Goal: Task Accomplishment & Management: Manage account settings

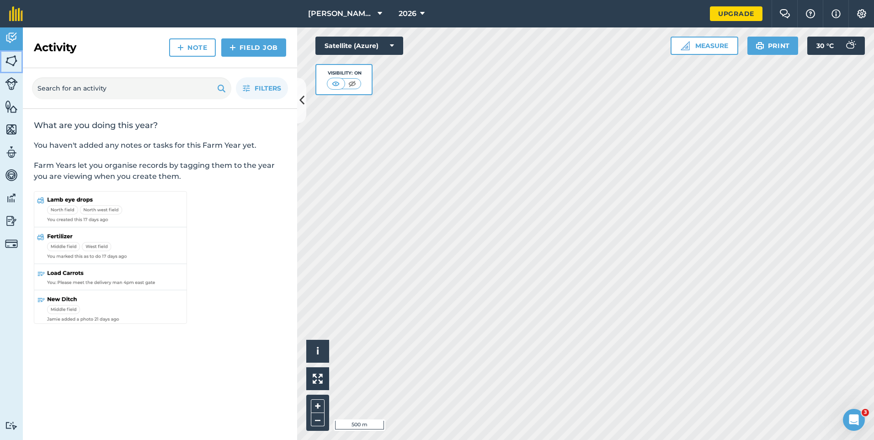
click at [9, 64] on img at bounding box center [11, 61] width 13 height 14
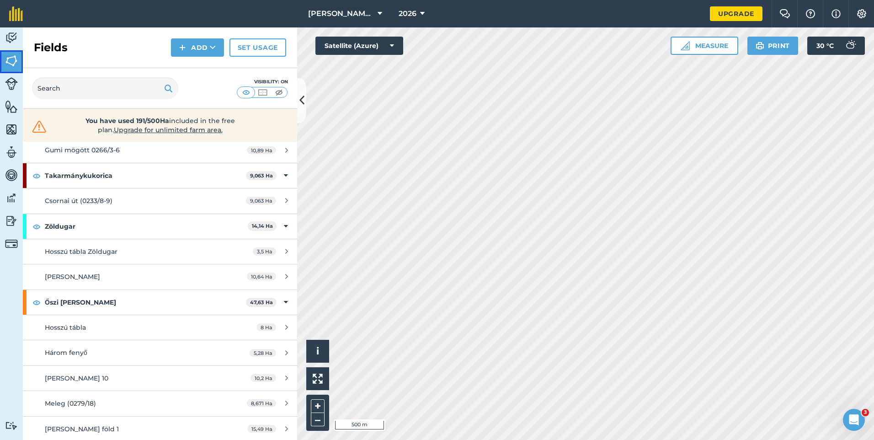
scroll to position [150, 0]
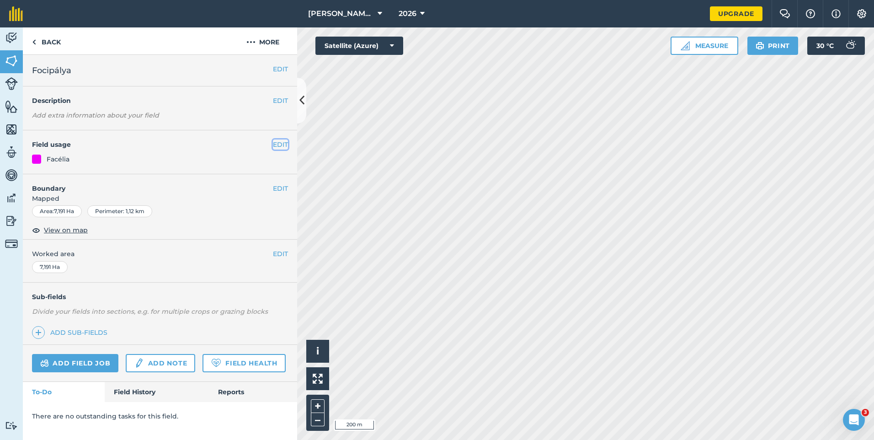
click at [280, 144] on button "EDIT" at bounding box center [280, 144] width 15 height 10
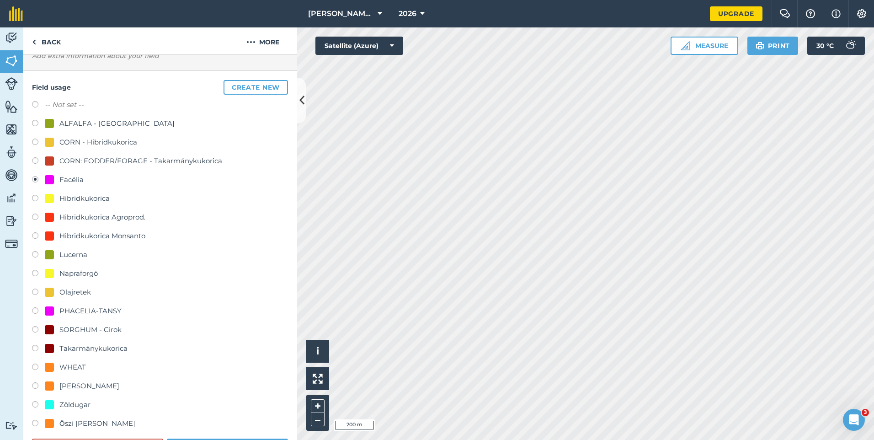
scroll to position [137, 0]
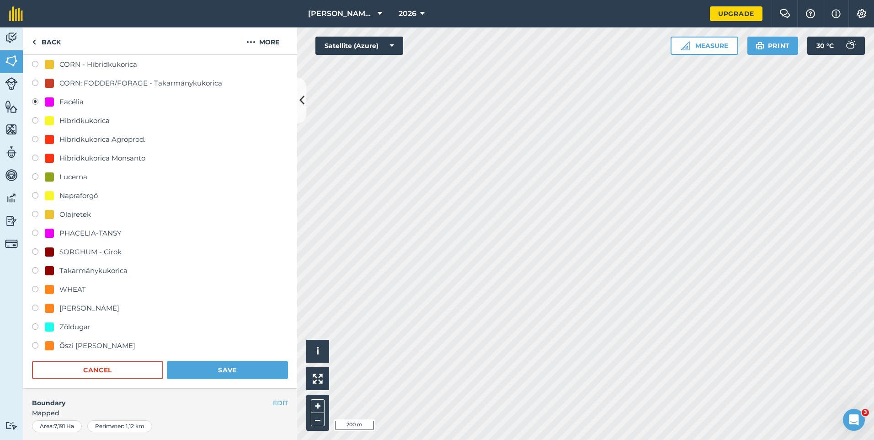
click at [70, 346] on div "Őszi Búza" at bounding box center [97, 345] width 76 height 11
radio input "true"
radio input "false"
click at [219, 379] on button "Save" at bounding box center [227, 370] width 121 height 18
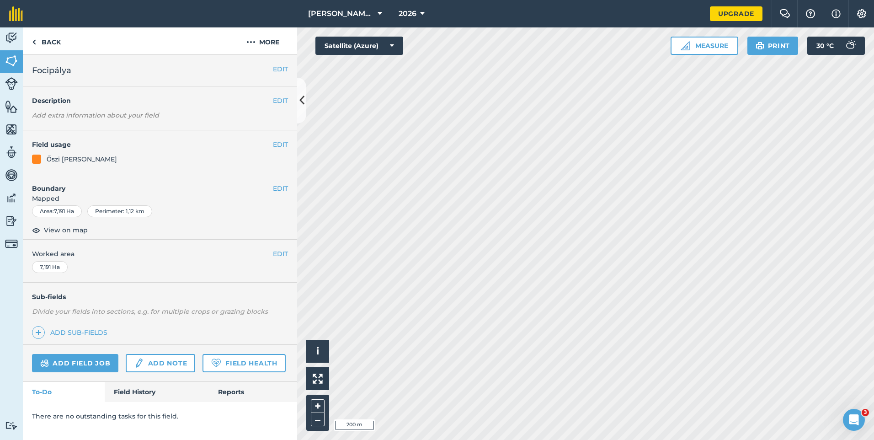
scroll to position [0, 0]
click at [4, 57] on link "Fields" at bounding box center [11, 61] width 23 height 23
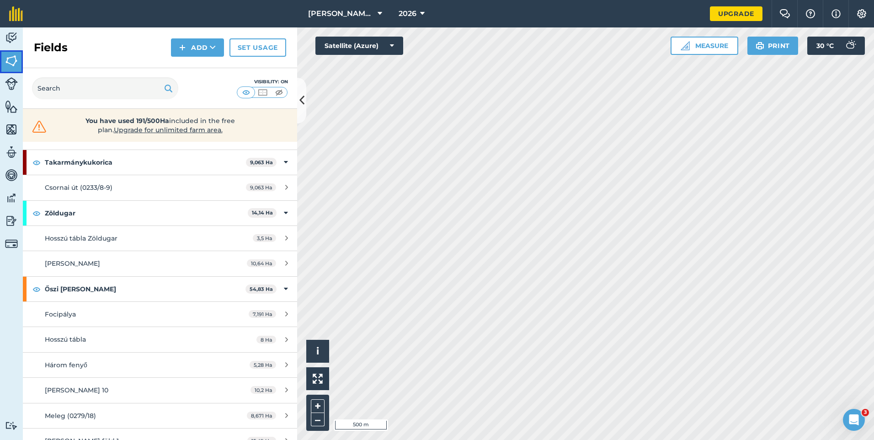
scroll to position [175, 0]
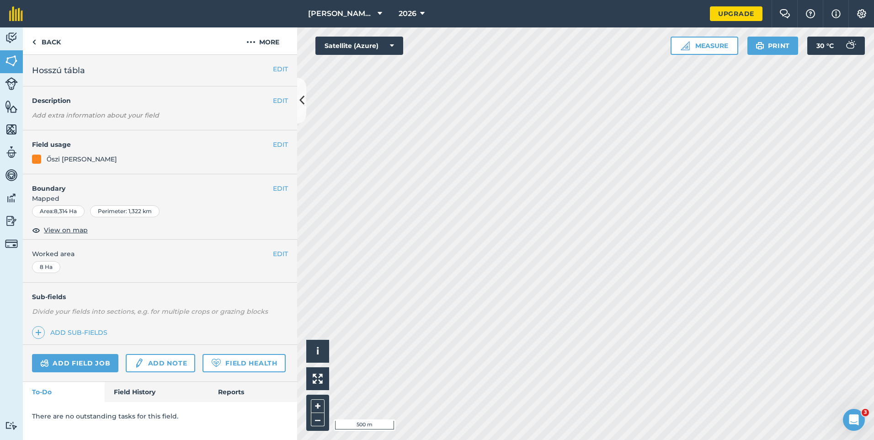
click at [272, 142] on h4 "Field usage" at bounding box center [152, 144] width 241 height 10
click at [277, 144] on button "EDIT" at bounding box center [280, 144] width 15 height 10
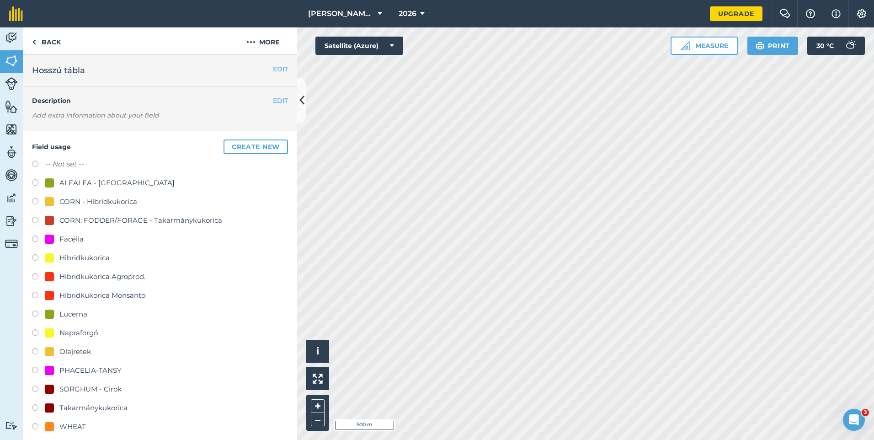
click at [67, 239] on div "Facélia" at bounding box center [71, 239] width 24 height 11
radio input "true"
radio input "false"
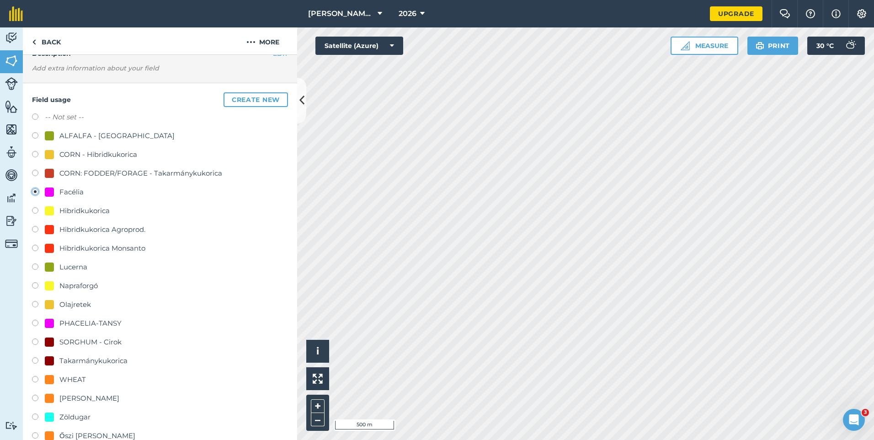
scroll to position [183, 0]
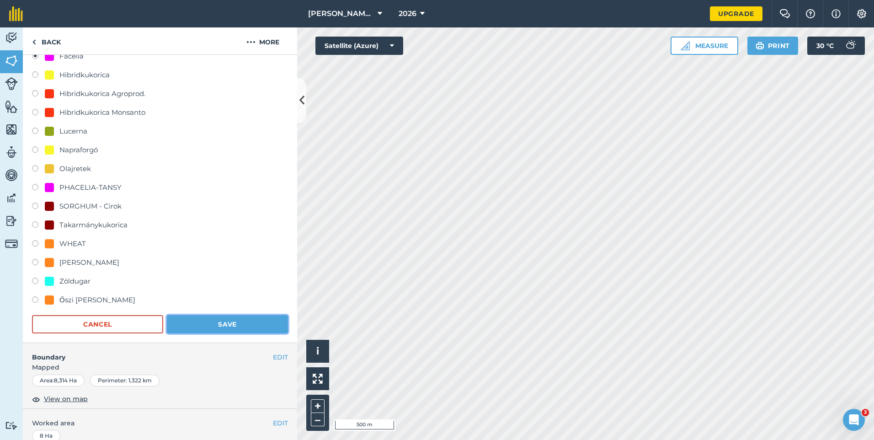
click at [200, 324] on button "Save" at bounding box center [227, 324] width 121 height 18
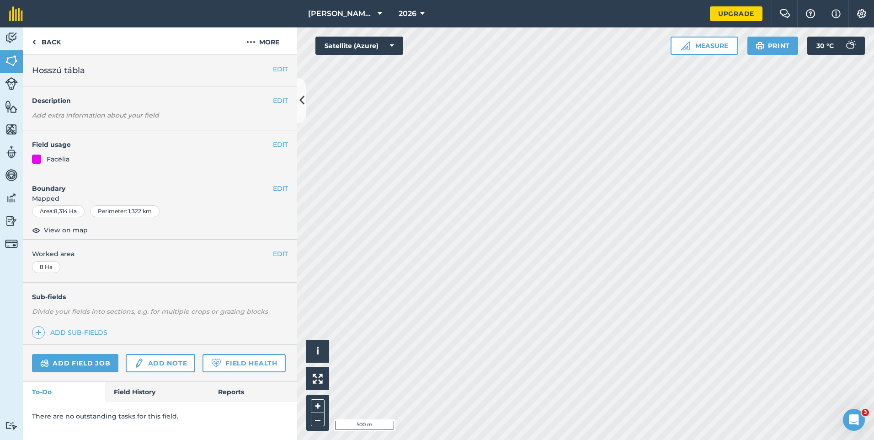
scroll to position [0, 0]
click at [5, 60] on link "Fields" at bounding box center [11, 61] width 23 height 23
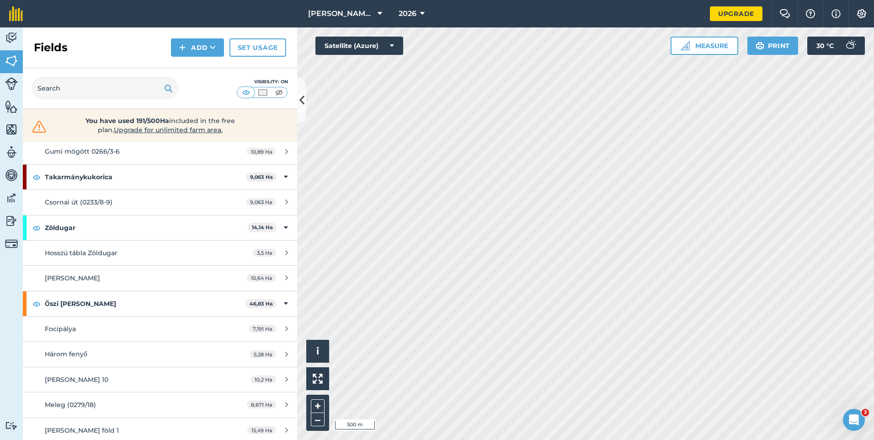
scroll to position [150, 0]
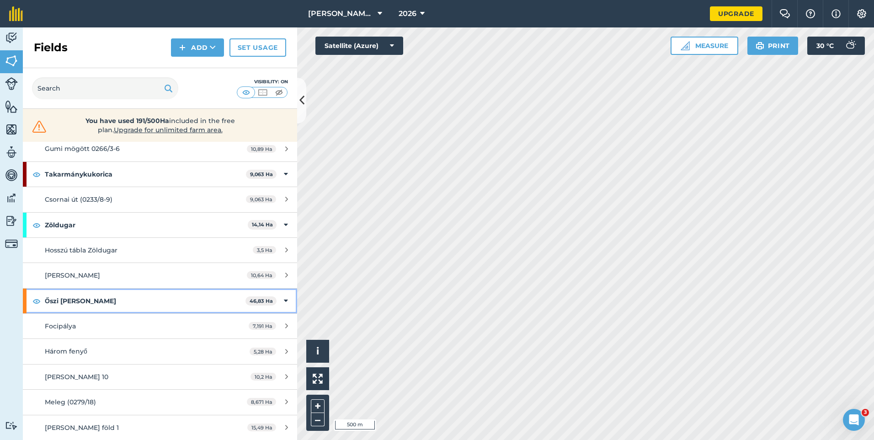
click at [284, 299] on icon at bounding box center [286, 301] width 4 height 10
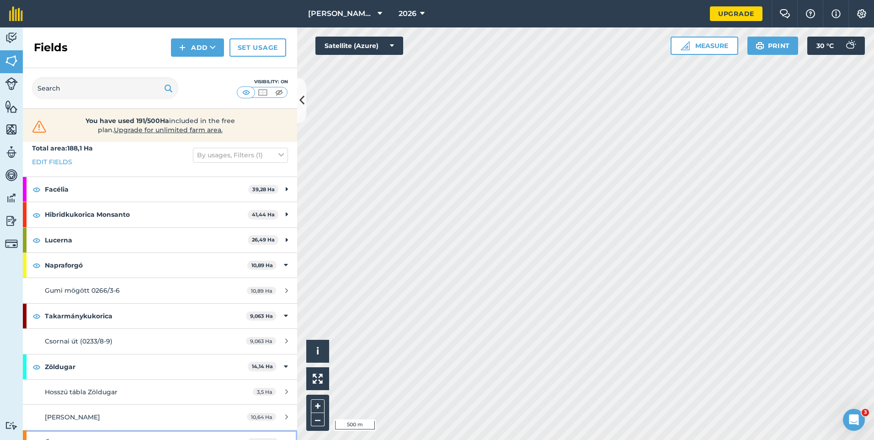
scroll to position [0, 0]
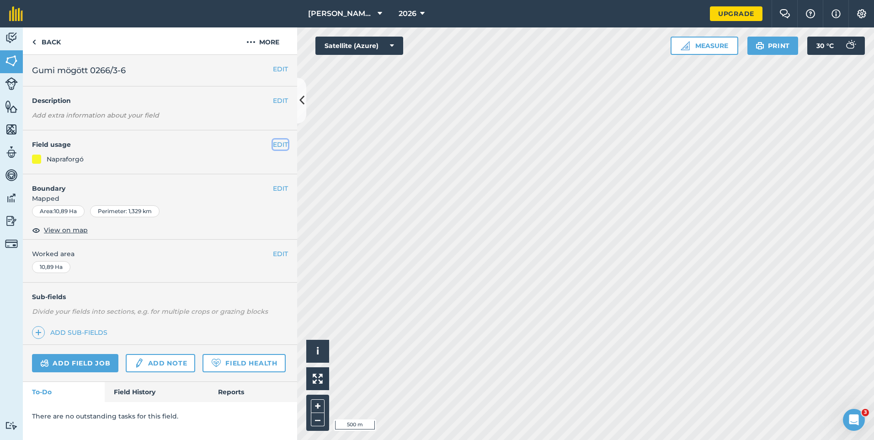
click at [284, 145] on button "EDIT" at bounding box center [280, 144] width 15 height 10
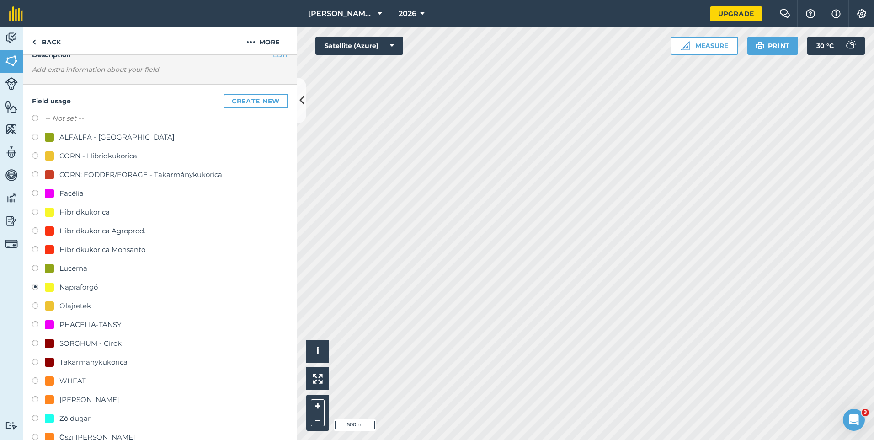
scroll to position [137, 0]
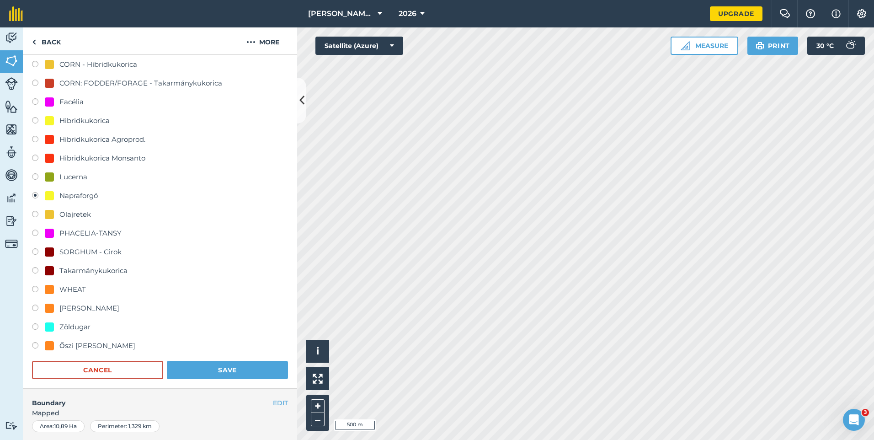
click at [74, 344] on div "Őszi Búza" at bounding box center [97, 345] width 76 height 11
radio input "true"
radio input "false"
click at [214, 368] on button "Save" at bounding box center [227, 370] width 121 height 18
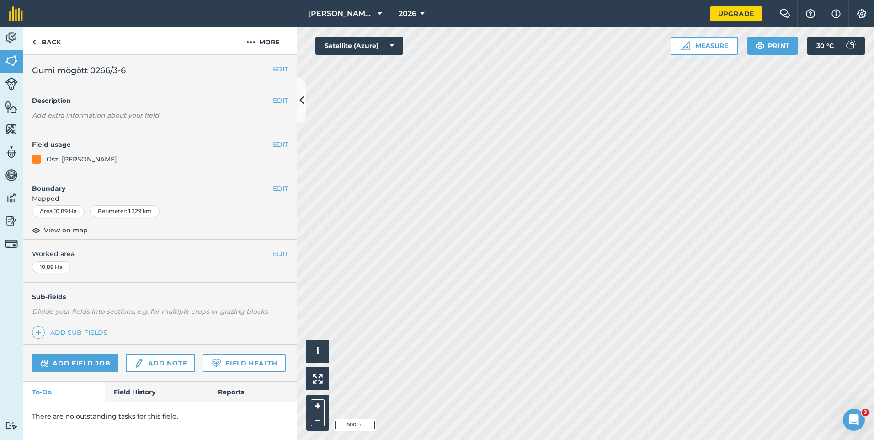
scroll to position [0, 0]
click at [283, 145] on button "EDIT" at bounding box center [280, 144] width 15 height 10
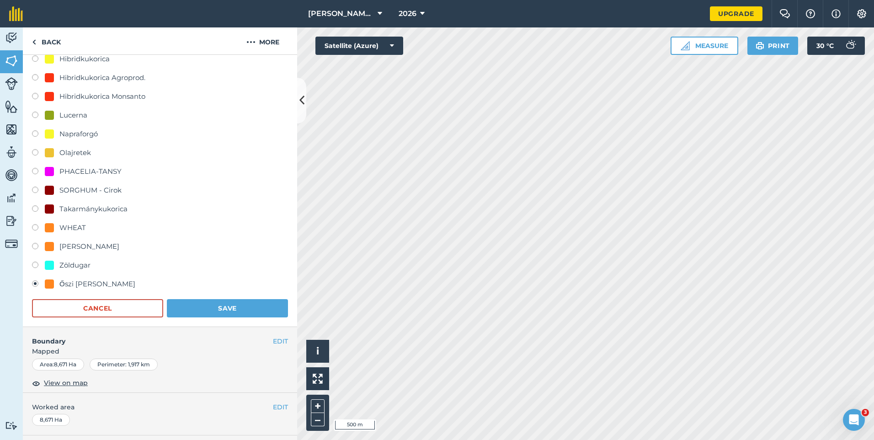
scroll to position [183, 0]
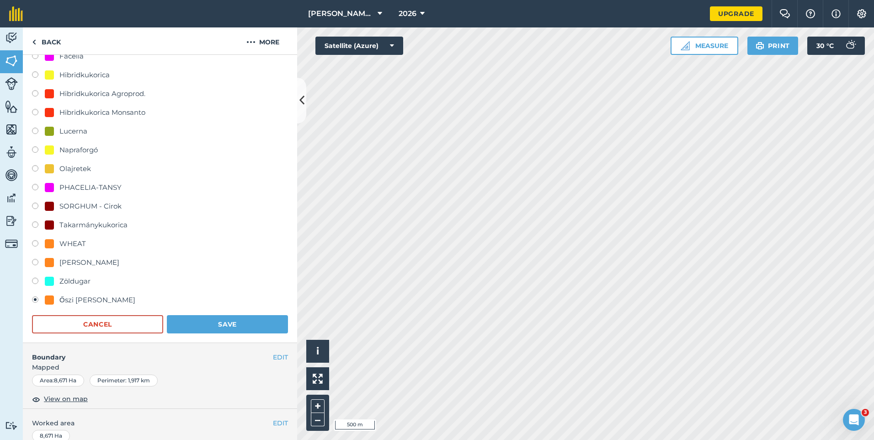
click at [82, 145] on div "Napraforgó" at bounding box center [78, 149] width 38 height 11
radio input "true"
radio input "false"
click at [197, 321] on button "Save" at bounding box center [227, 324] width 121 height 18
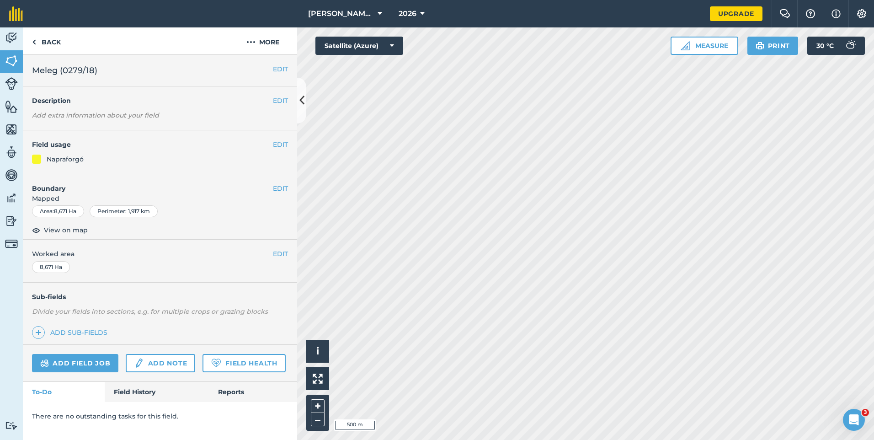
scroll to position [0, 0]
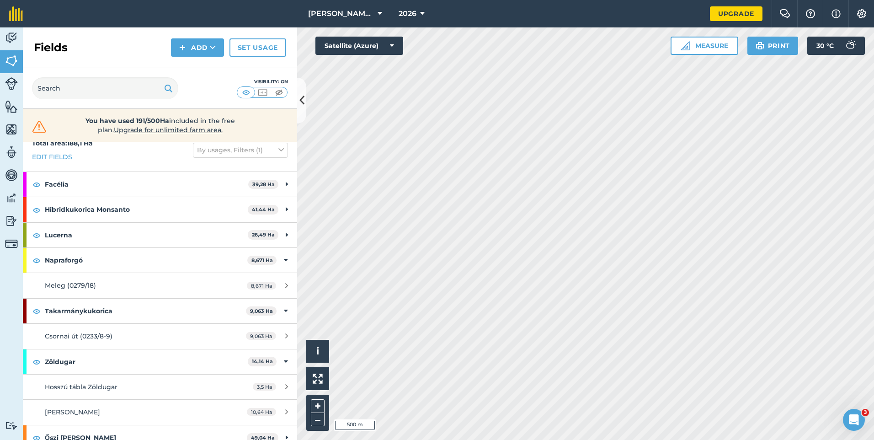
scroll to position [23, 0]
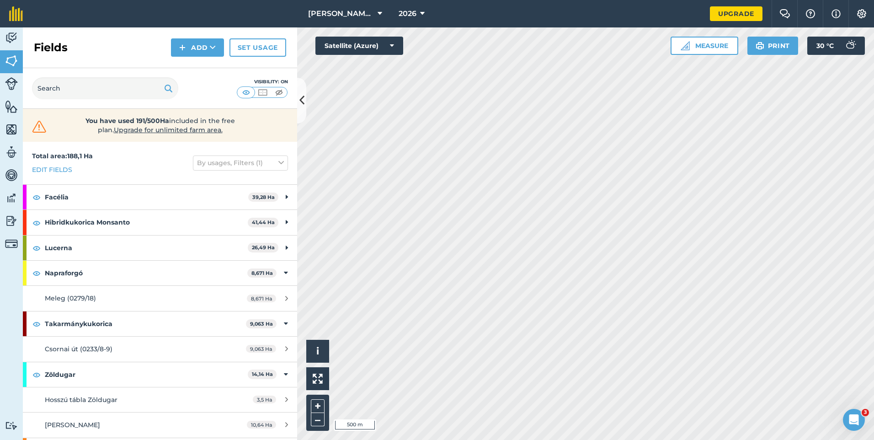
scroll to position [23, 0]
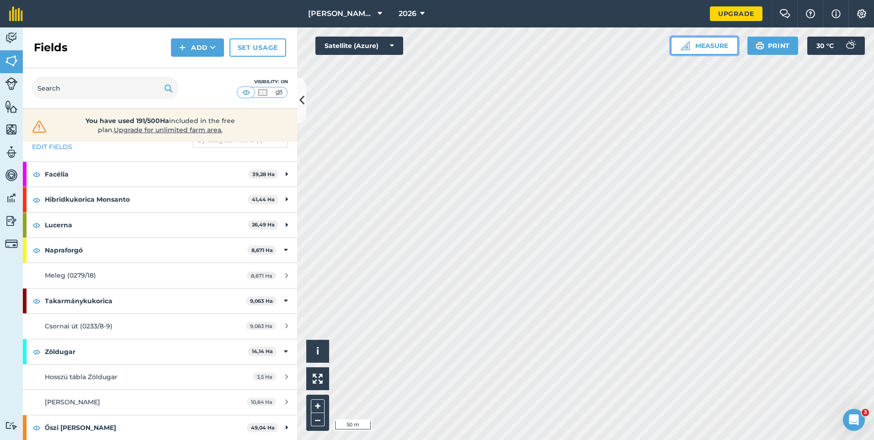
drag, startPoint x: 313, startPoint y: 349, endPoint x: 713, endPoint y: 39, distance: 505.9
click at [713, 39] on button "Measure" at bounding box center [705, 46] width 68 height 18
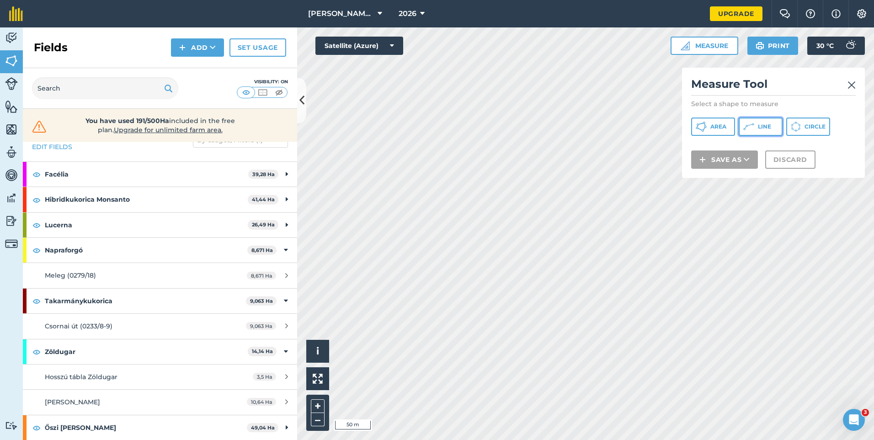
click at [756, 128] on button "Line" at bounding box center [761, 127] width 44 height 18
click at [850, 84] on img at bounding box center [852, 85] width 8 height 11
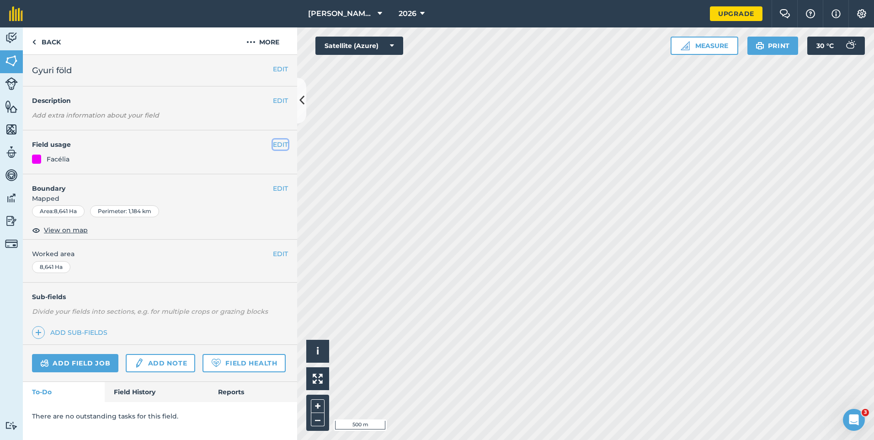
click at [274, 144] on button "EDIT" at bounding box center [280, 144] width 15 height 10
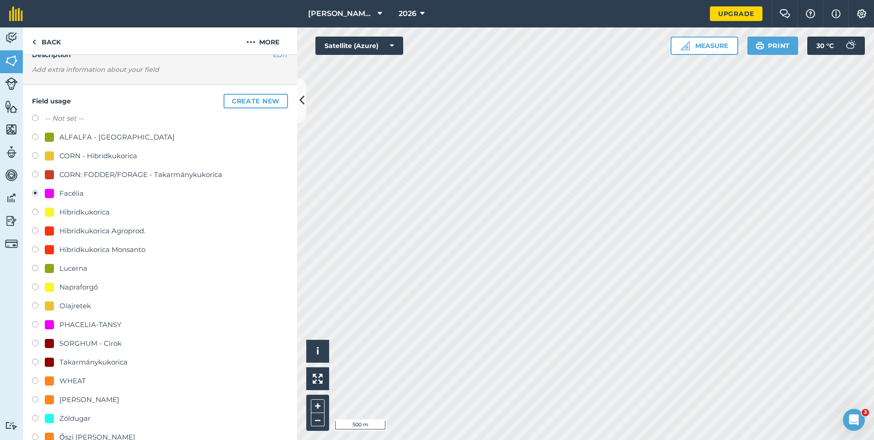
scroll to position [137, 0]
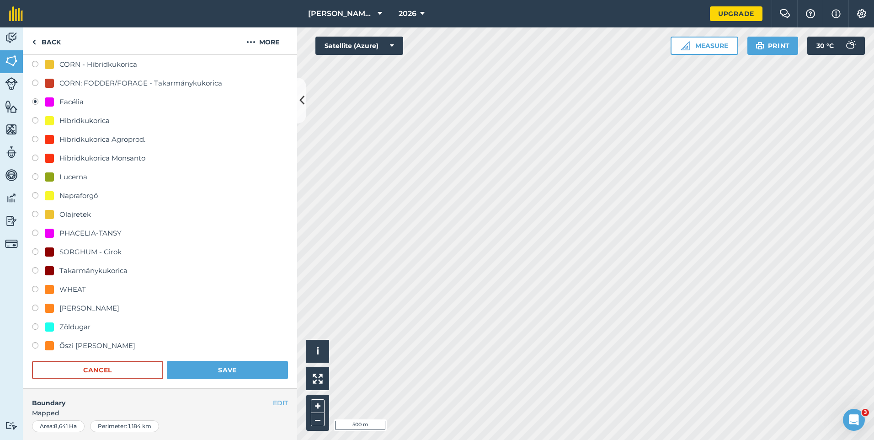
click at [82, 345] on div "Őszi Búza" at bounding box center [97, 345] width 76 height 11
radio input "true"
radio input "false"
click at [220, 372] on button "Save" at bounding box center [227, 370] width 121 height 18
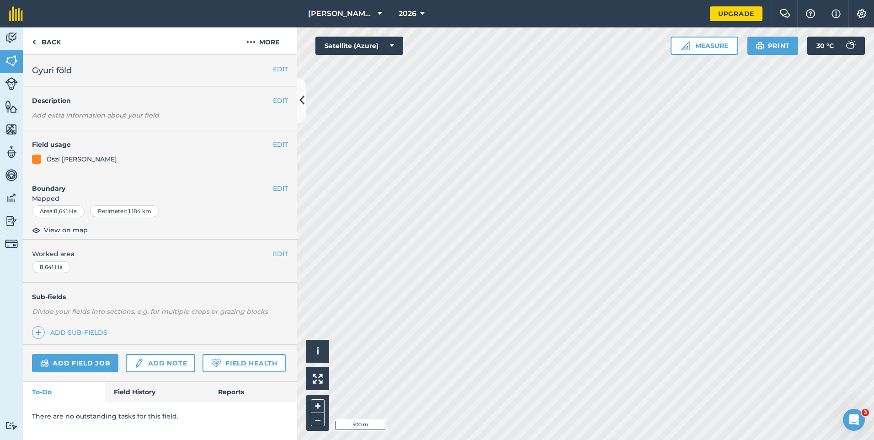
scroll to position [0, 0]
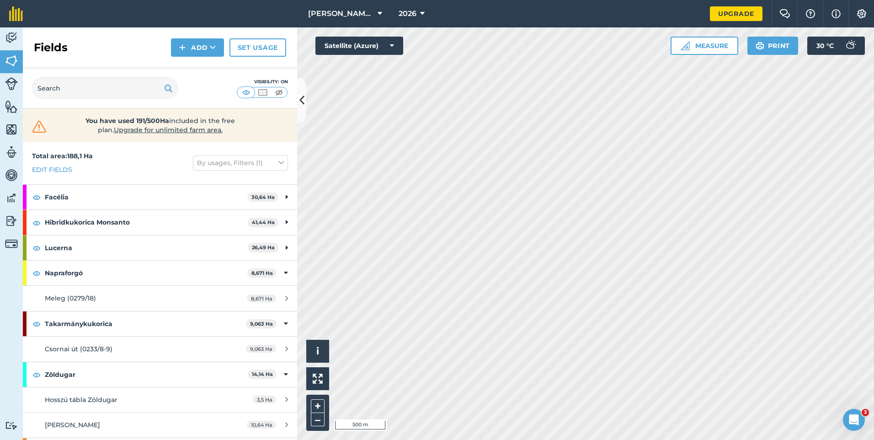
scroll to position [23, 0]
